Goal: Task Accomplishment & Management: Manage account settings

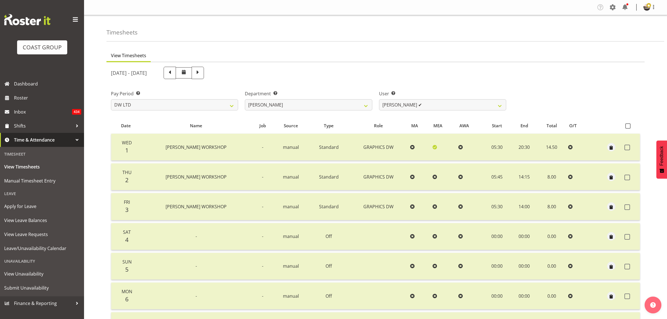
select select "8"
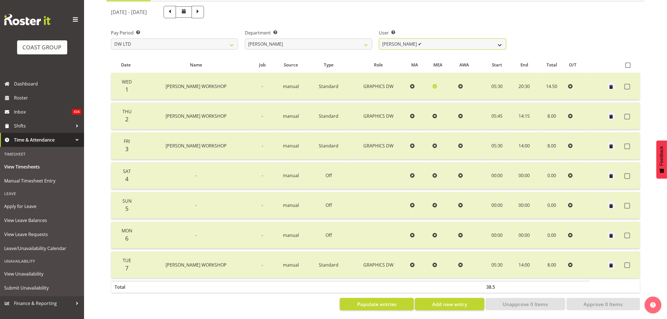
drag, startPoint x: 423, startPoint y: 34, endPoint x: 423, endPoint y: 38, distance: 3.4
click at [423, 38] on select "Andrew McFadzean ✔ Boston Morgan-Horan ❌ Chanel Toleafoa ✔ Gene Burton ✔ Ian Si…" at bounding box center [442, 43] width 127 height 11
select select "1177"
click at [379, 38] on select "Andrew McFadzean ✔ Boston Morgan-Horan ❌ Chanel Toleafoa ✔ Gene Burton ✔ Ian Si…" at bounding box center [442, 43] width 127 height 11
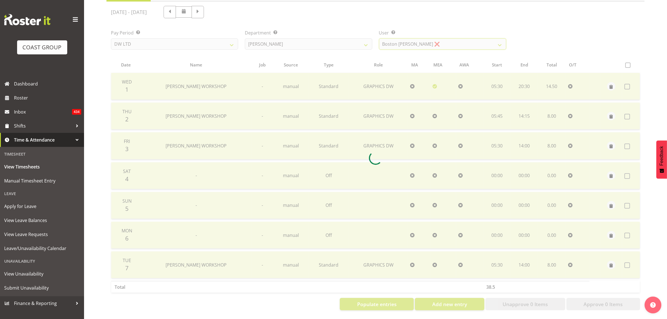
scroll to position [0, 0]
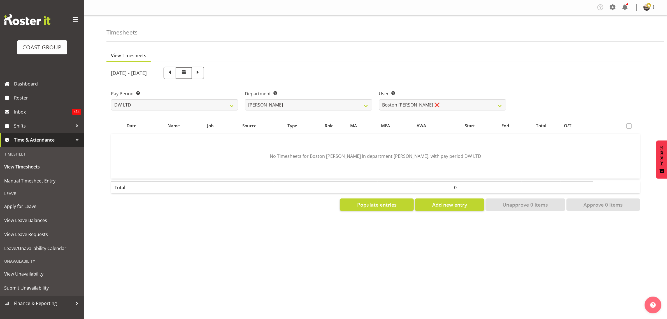
click at [629, 126] on span at bounding box center [628, 125] width 5 height 5
click at [377, 202] on span "Populate entries" at bounding box center [377, 204] width 40 height 7
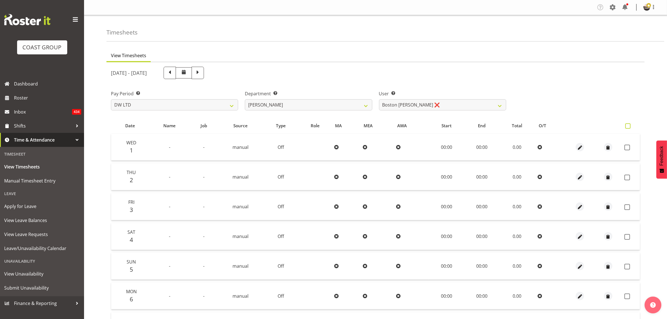
click at [630, 125] on span at bounding box center [627, 125] width 5 height 5
click at [629, 125] on input "checkbox" at bounding box center [627, 126] width 4 height 4
checkbox input "true"
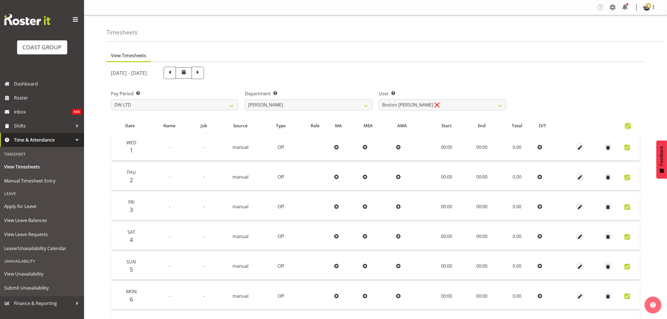
checkbox input "true"
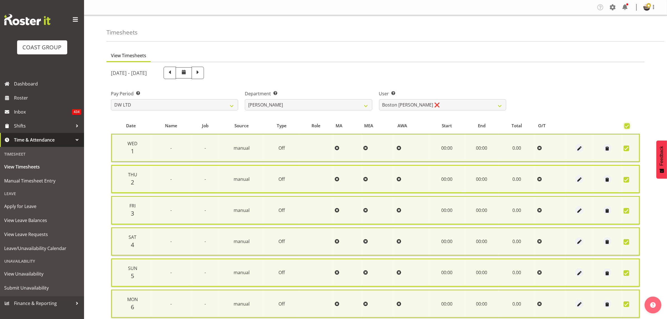
scroll to position [73, 0]
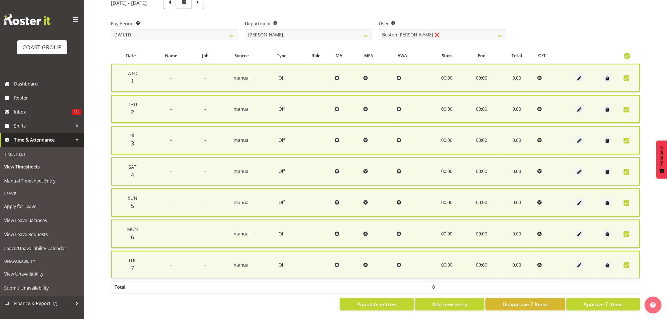
click at [599, 305] on section "October 1st - October 7th 2025 Pay Period Select which pay period you would lik…" at bounding box center [375, 153] width 538 height 322
click at [599, 303] on button "Approve 7 Items" at bounding box center [604, 304] width 74 height 12
checkbox input "false"
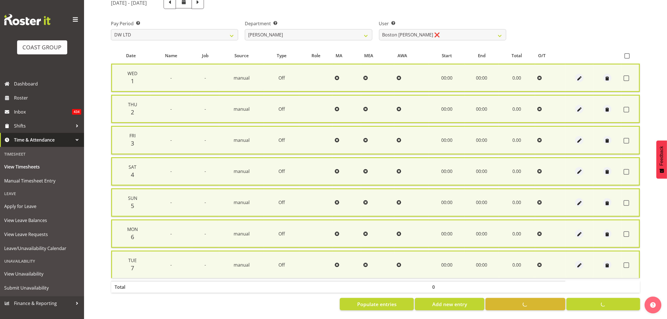
checkbox input "false"
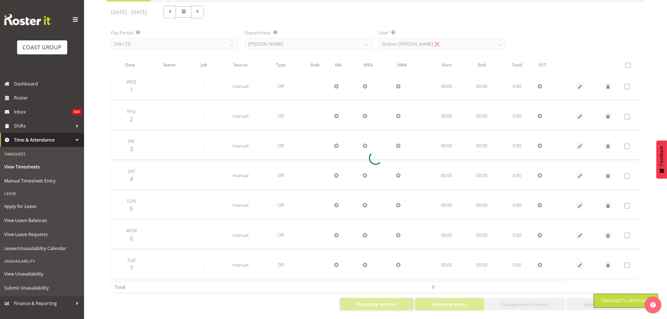
scroll to position [66, 0]
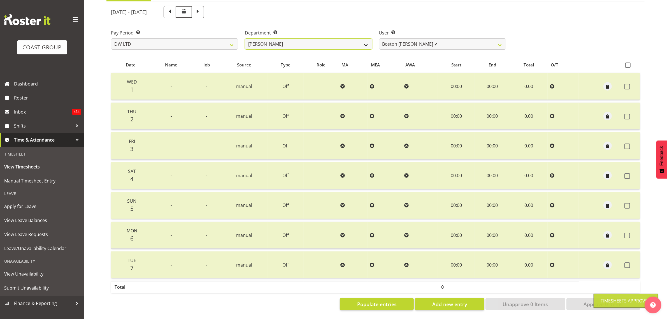
click at [357, 39] on select "DW AKL DW AKL DESIGN DW AKL PRODUCTION" at bounding box center [308, 43] width 127 height 11
select select "146"
click at [245, 38] on select "DW AKL DW AKL DESIGN DW AKL PRODUCTION" at bounding box center [308, 43] width 127 height 11
select select "4470"
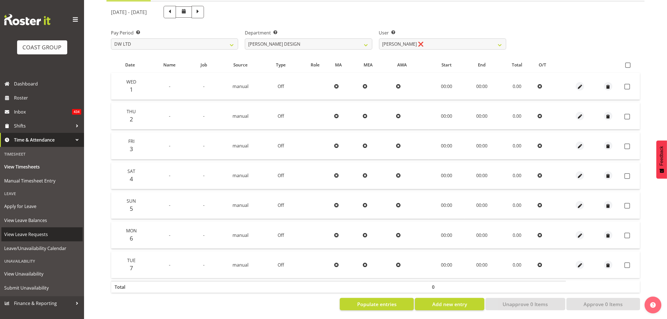
click at [40, 230] on span "View Leave Requests" at bounding box center [42, 234] width 76 height 8
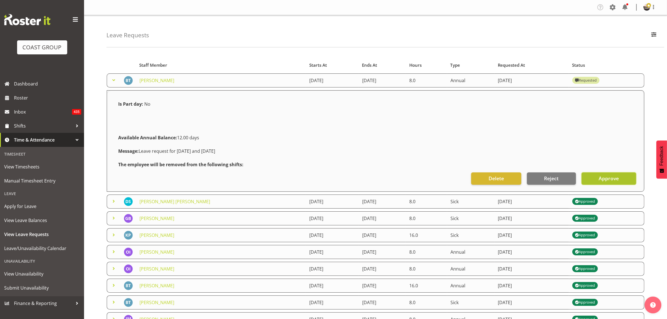
click at [629, 181] on button "Approve" at bounding box center [609, 178] width 55 height 12
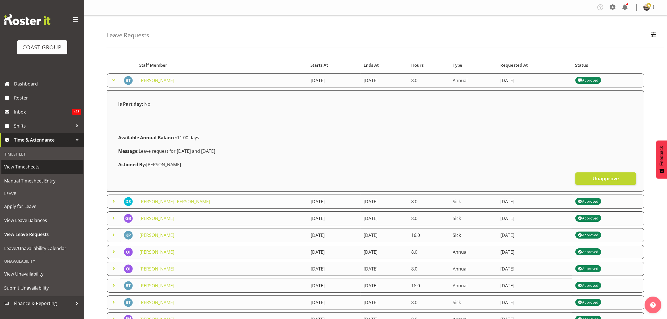
click at [27, 167] on span "View Timesheets" at bounding box center [42, 166] width 76 height 8
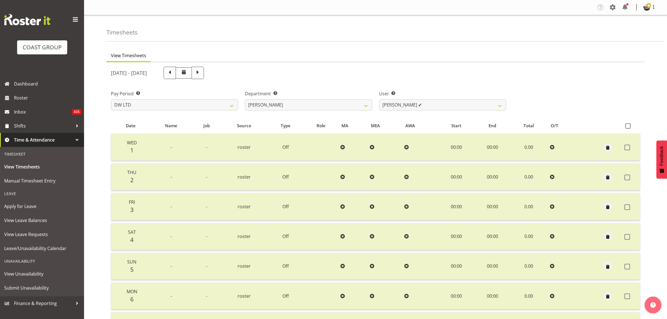
select select "8"
drag, startPoint x: 0, startPoint y: 0, endPoint x: 384, endPoint y: 103, distance: 397.7
click at [384, 103] on select "Andrew McFadzean ✔ Boston Morgan-Horan ✔ Chanel Toleafoa ✔ Gene Burton ✔ Ian Si…" at bounding box center [442, 104] width 127 height 11
click at [349, 103] on select "[PERSON_NAME] [PERSON_NAME] DESIGN [PERSON_NAME] PRODUCTION" at bounding box center [308, 104] width 127 height 11
select select "146"
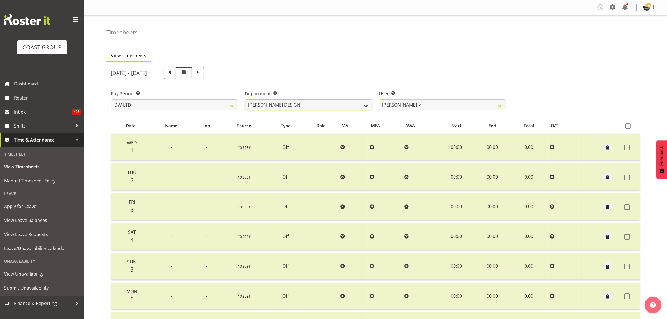
click at [245, 99] on select "[PERSON_NAME] [PERSON_NAME] DESIGN [PERSON_NAME] PRODUCTION" at bounding box center [308, 104] width 127 height 11
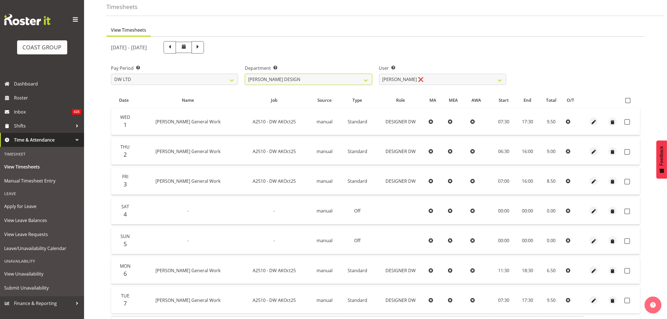
scroll to position [66, 0]
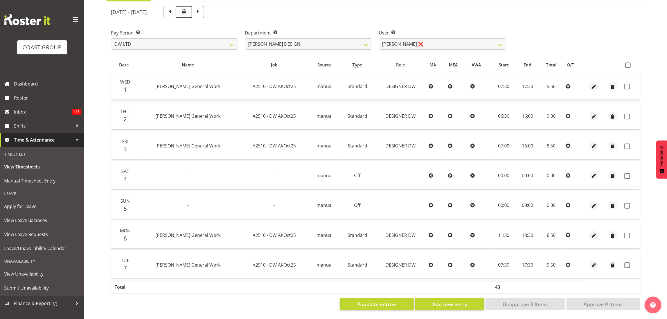
drag, startPoint x: 628, startPoint y: 60, endPoint x: 577, endPoint y: 187, distance: 136.5
click at [627, 62] on span at bounding box center [627, 64] width 5 height 5
click at [627, 63] on input "checkbox" at bounding box center [627, 65] width 4 height 4
checkbox input "true"
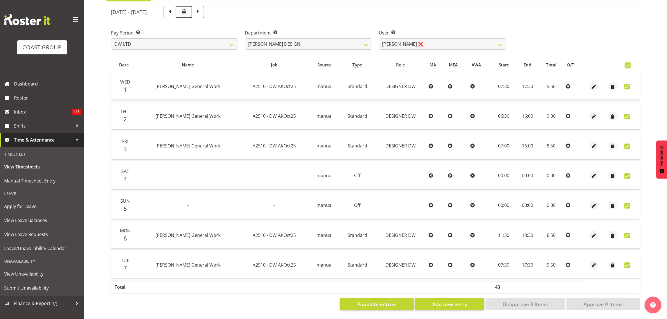
checkbox input "true"
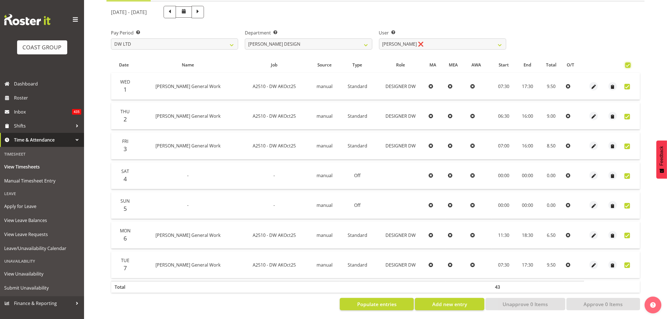
checkbox input "true"
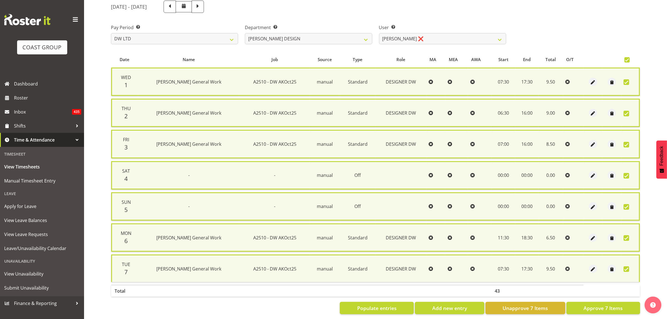
click at [618, 312] on section "October 1st - October 7th 2025 Pay Period Select which pay period you would lik…" at bounding box center [375, 157] width 538 height 322
click at [618, 310] on button "Approve 7 Items" at bounding box center [604, 308] width 74 height 12
checkbox input "false"
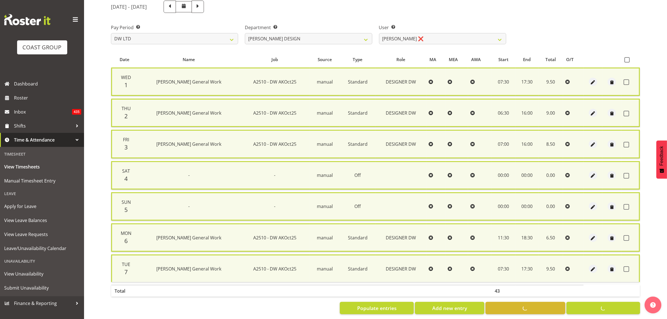
checkbox input "false"
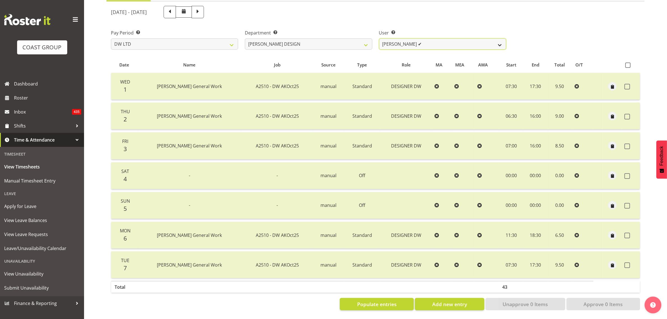
click at [430, 38] on select "Benjamin Thomas Geden ✔ Darren Shiu Lun Lau ✔" at bounding box center [442, 43] width 127 height 11
drag, startPoint x: 430, startPoint y: 38, endPoint x: 379, endPoint y: 1, distance: 63.3
click at [430, 38] on select "Benjamin Thomas Geden ✔ Darren Shiu Lun Lau ✔" at bounding box center [442, 43] width 127 height 11
